Goal: Task Accomplishment & Management: Manage account settings

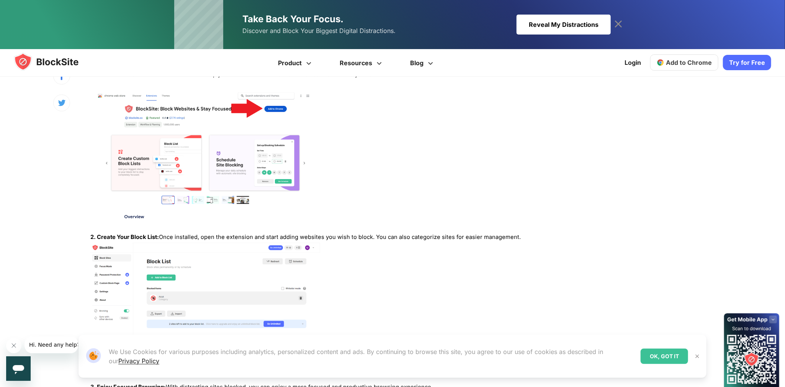
scroll to position [1341, 0]
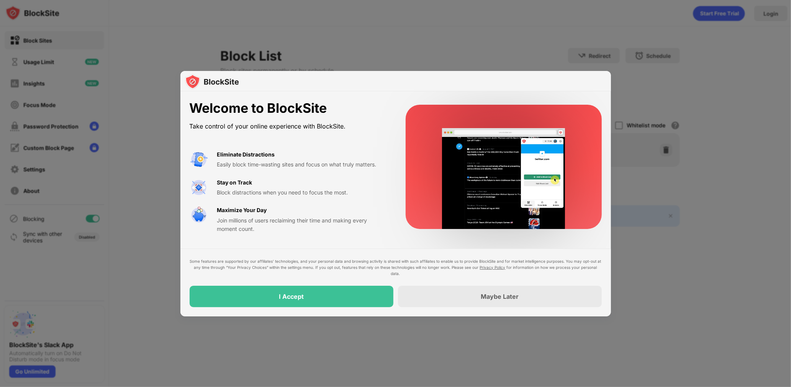
click at [156, 320] on div at bounding box center [395, 193] width 791 height 387
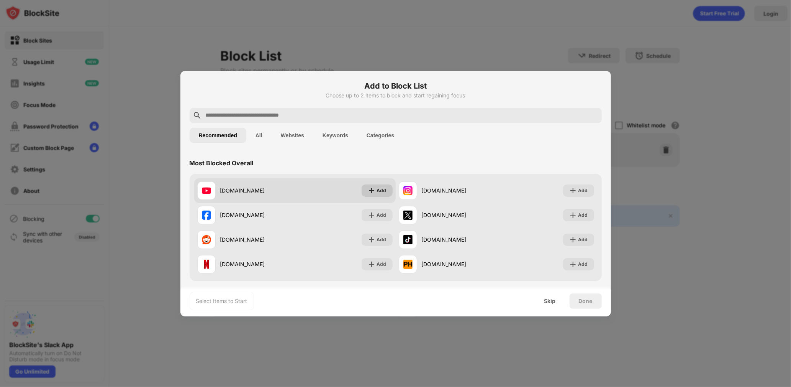
click at [370, 185] on div "Add" at bounding box center [377, 190] width 31 height 12
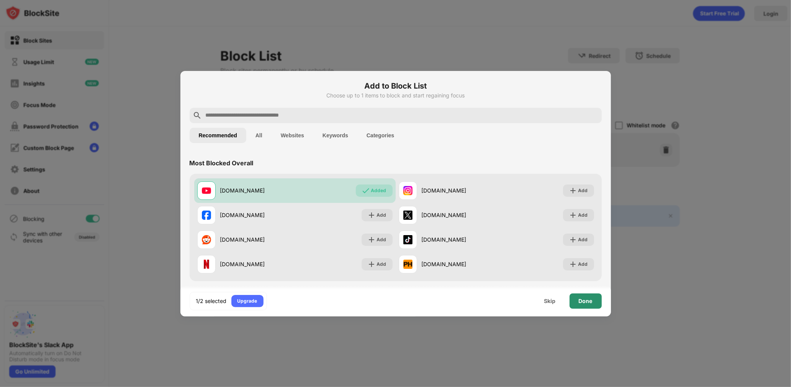
click at [574, 300] on div "Done" at bounding box center [586, 300] width 32 height 15
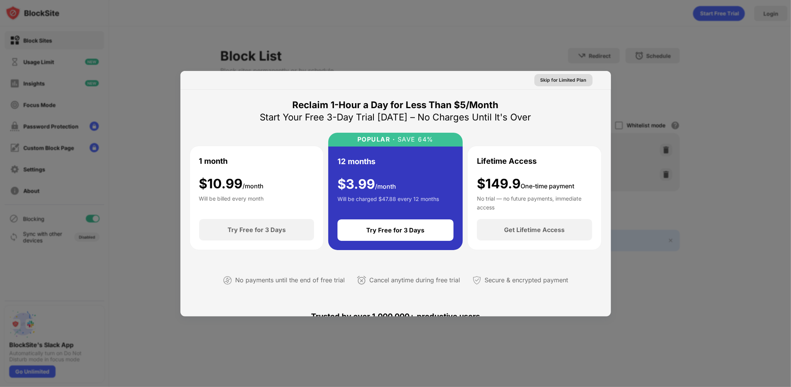
click at [562, 82] on div "Skip for Limited Plan" at bounding box center [564, 80] width 46 height 8
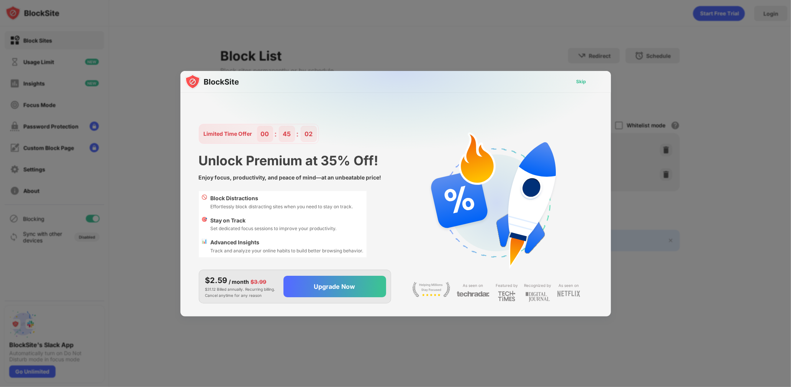
click at [582, 79] on div "Skip" at bounding box center [582, 82] width 10 height 8
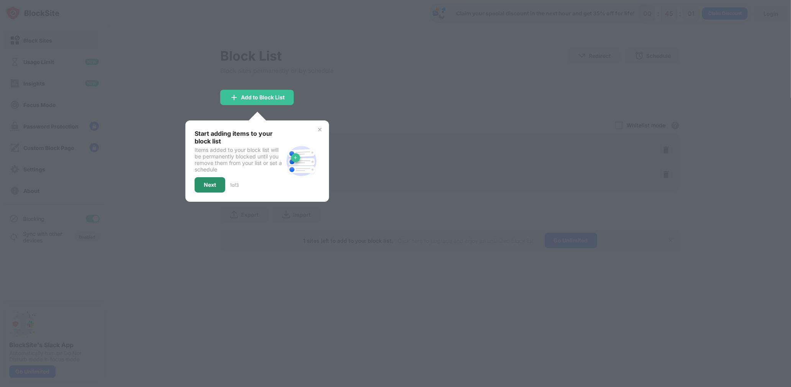
click at [206, 182] on div "Next" at bounding box center [210, 185] width 12 height 6
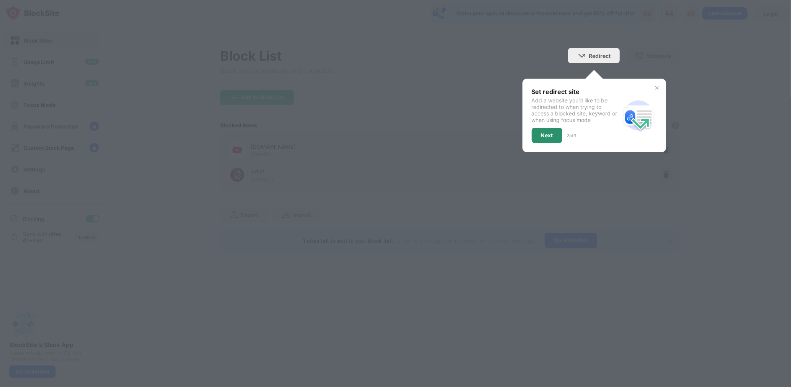
click at [544, 132] on div "Next" at bounding box center [547, 135] width 12 height 6
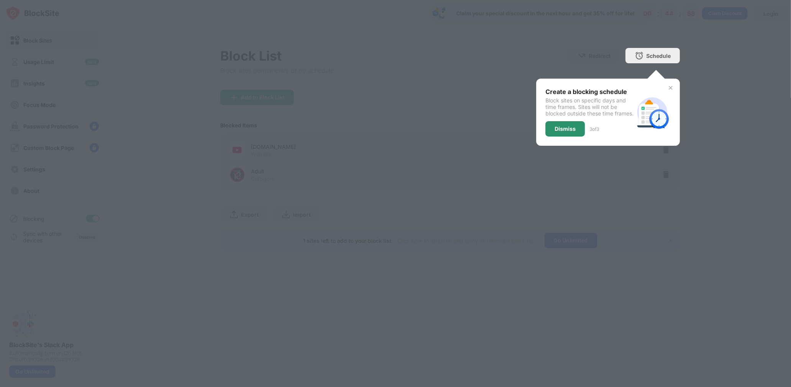
click at [565, 132] on div "Dismiss" at bounding box center [565, 129] width 21 height 6
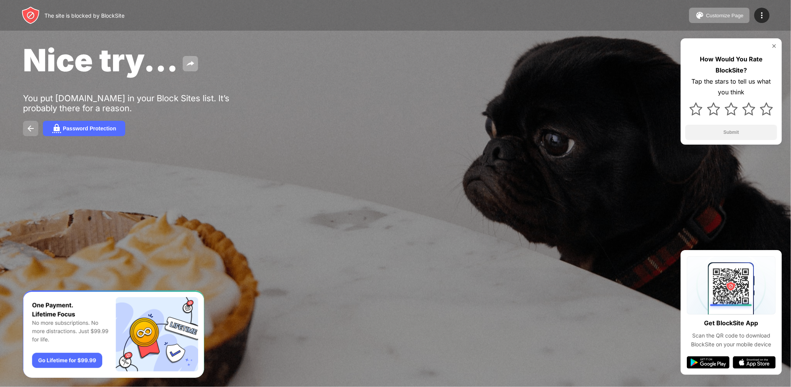
click at [35, 128] on img at bounding box center [30, 128] width 9 height 9
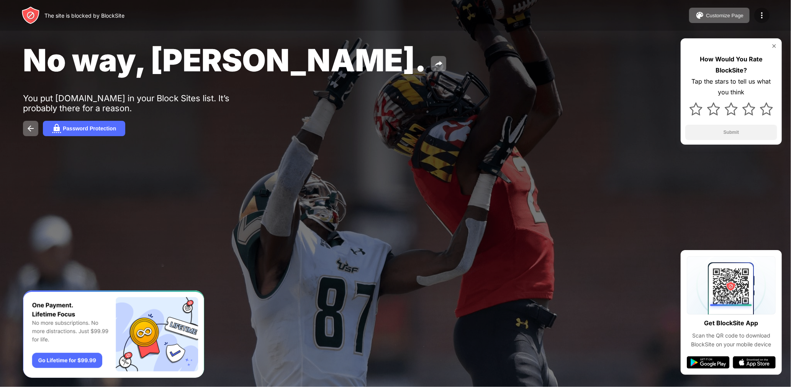
click at [762, 14] on img at bounding box center [761, 15] width 9 height 9
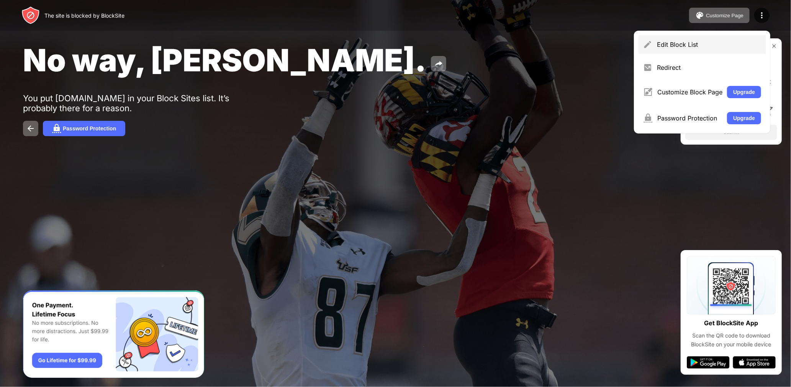
click at [669, 42] on div "Edit Block List" at bounding box center [709, 45] width 104 height 8
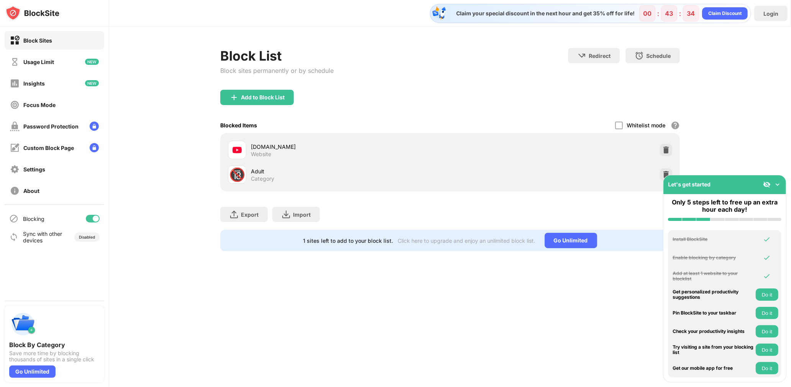
click at [179, 148] on div "Block List Block sites permanently or by schedule Redirect Choose a site to be …" at bounding box center [450, 149] width 682 height 246
